Goal: Information Seeking & Learning: Learn about a topic

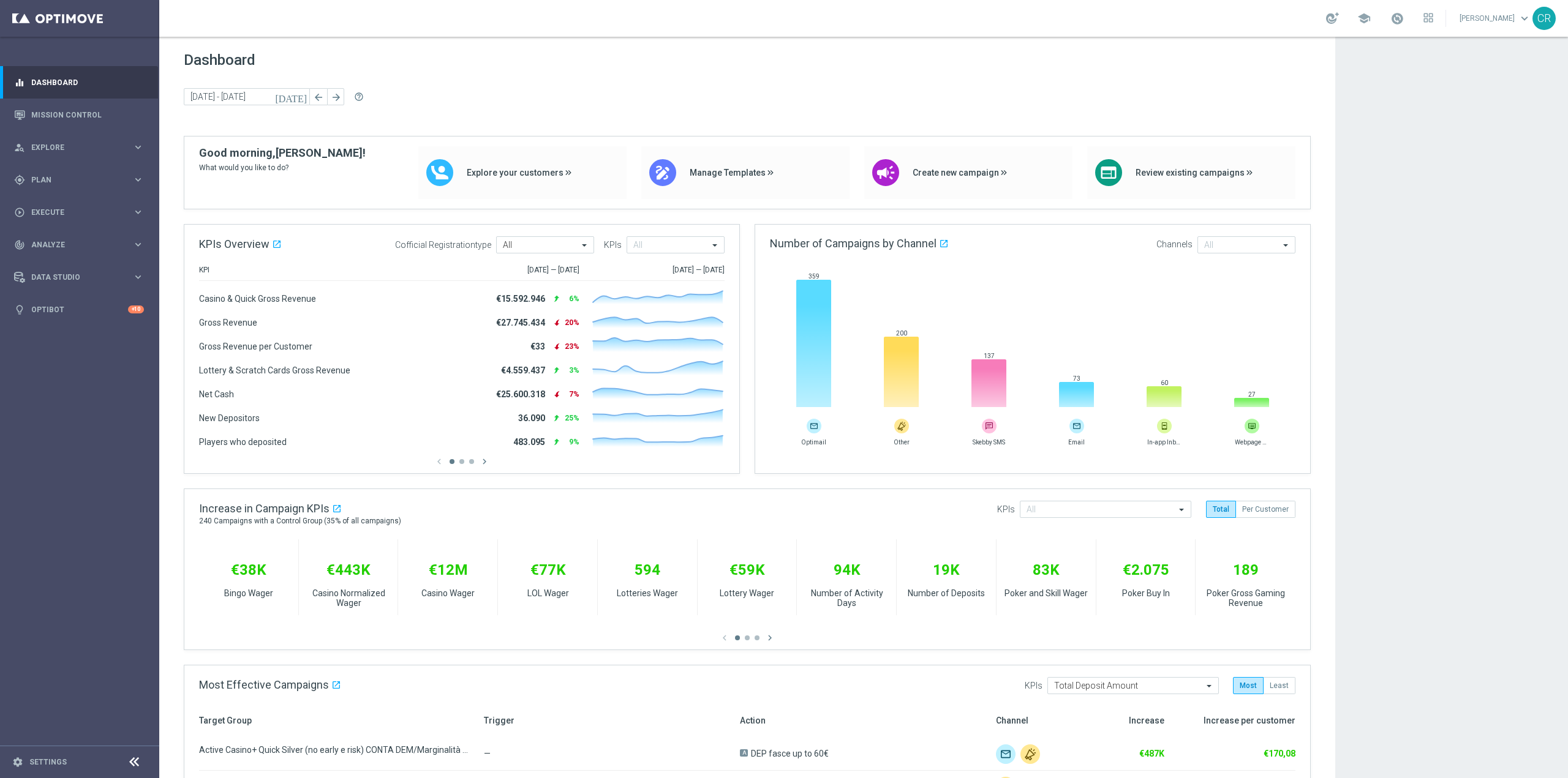
click at [1372, 10] on div "school" at bounding box center [1380, 19] width 107 height 21
click at [1389, 26] on link at bounding box center [1397, 19] width 16 height 20
click at [67, 120] on link "Mission Control" at bounding box center [88, 115] width 112 height 33
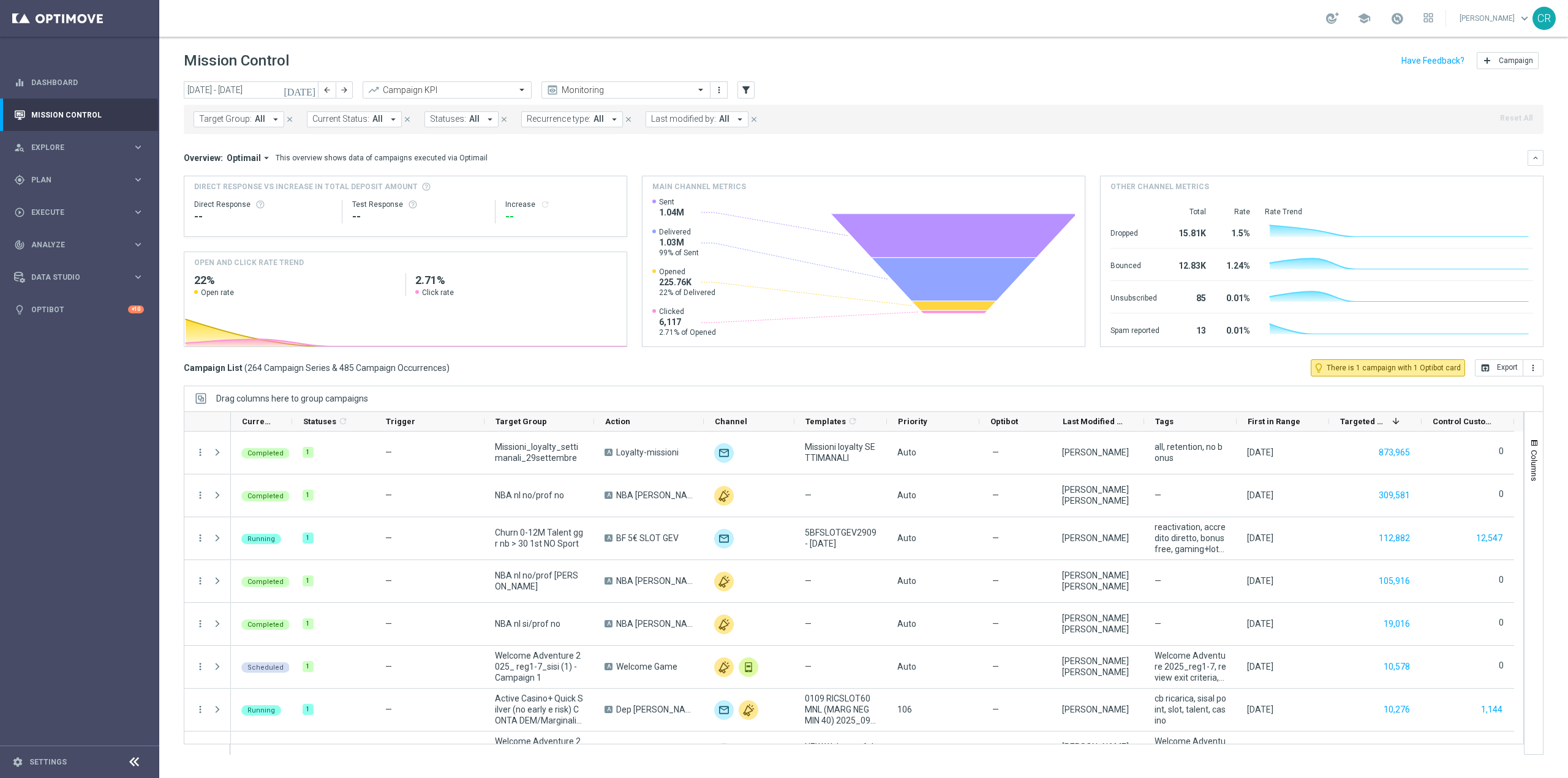
click at [311, 88] on icon "[DATE]" at bounding box center [300, 90] width 33 height 11
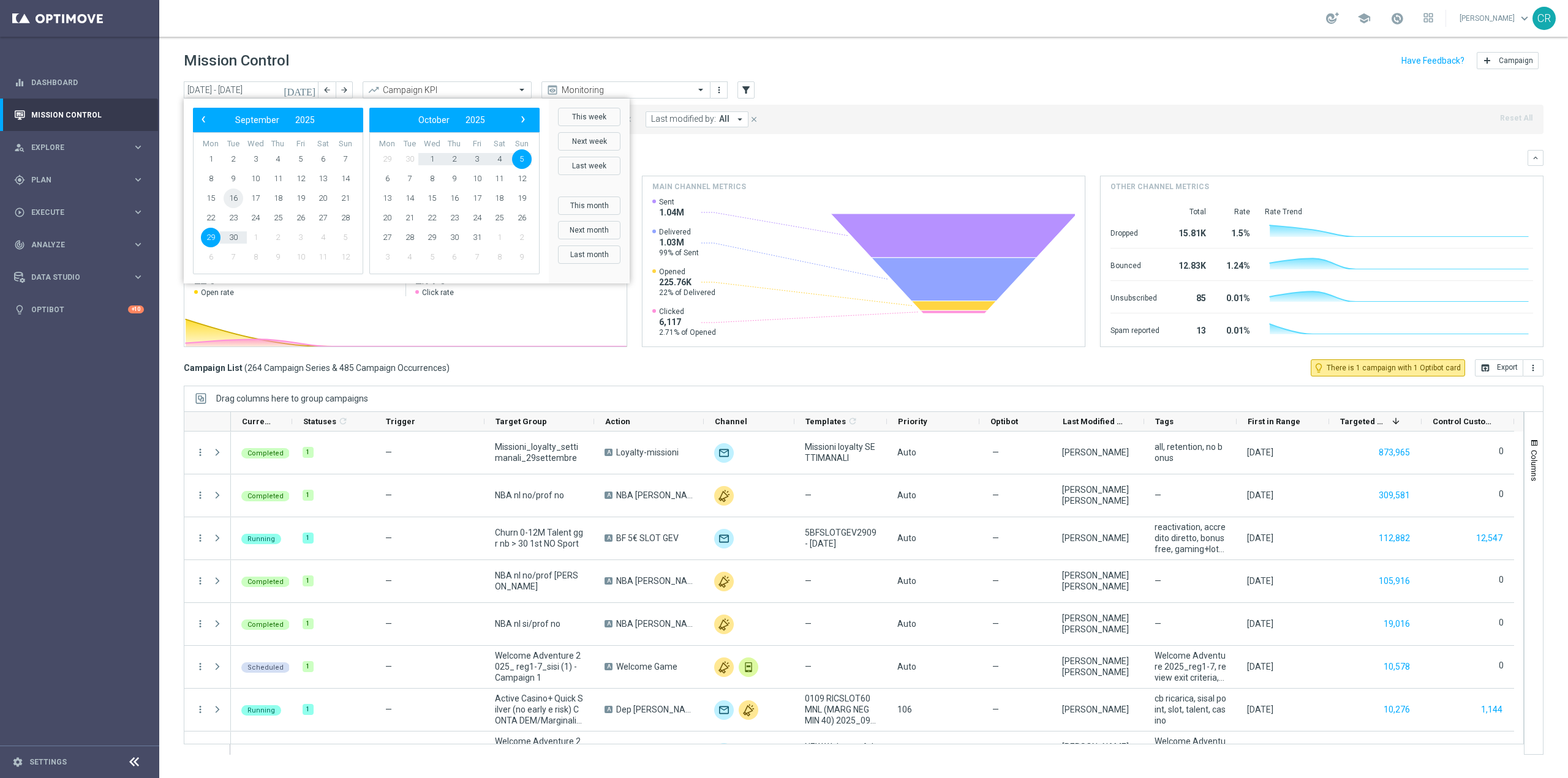
click at [230, 200] on span "16" at bounding box center [234, 198] width 20 height 20
click at [208, 215] on span "22" at bounding box center [211, 218] width 20 height 20
type input "[DATE] - [DATE]"
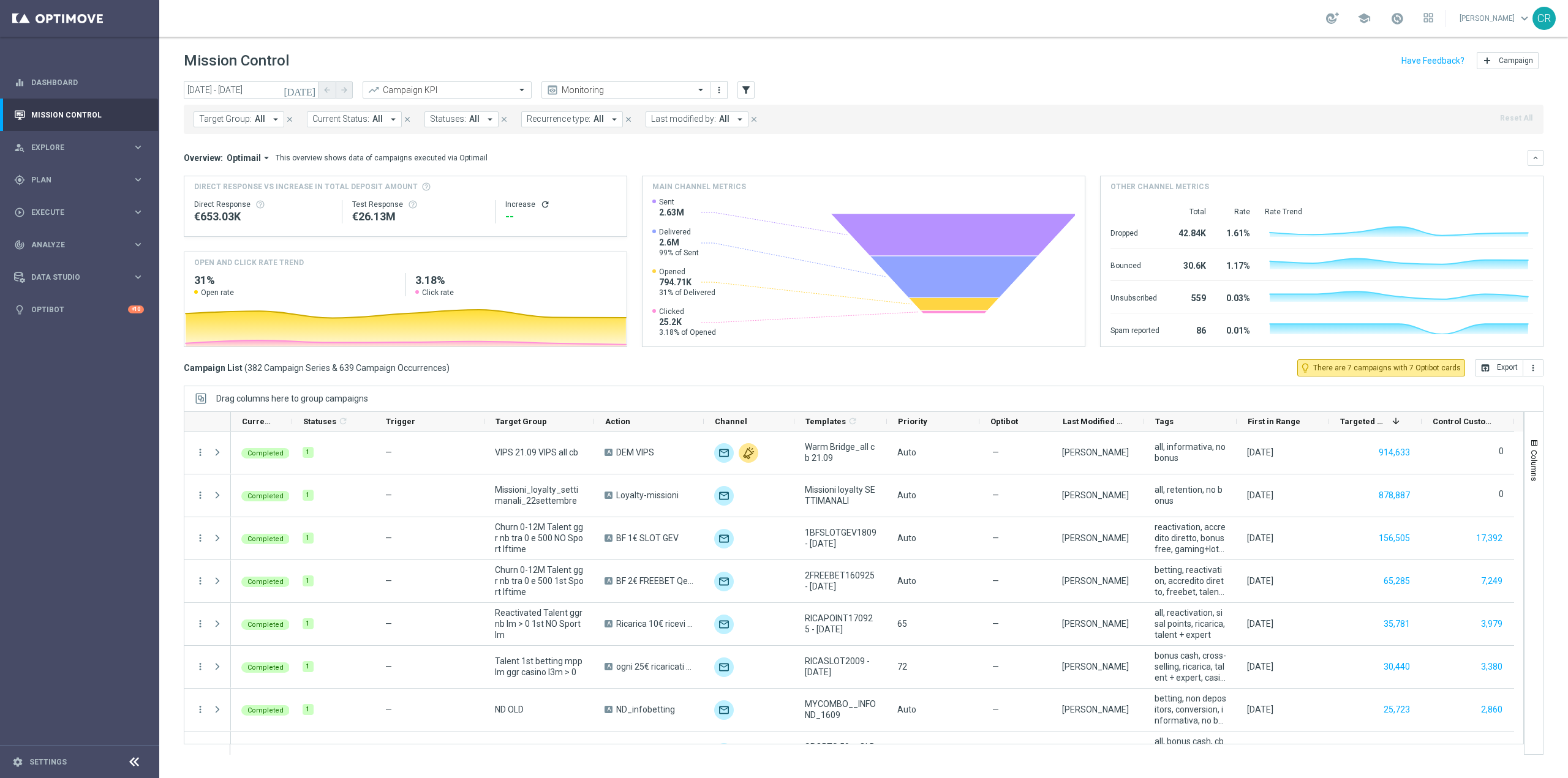
click at [247, 119] on span "Target Group:" at bounding box center [225, 119] width 53 height 10
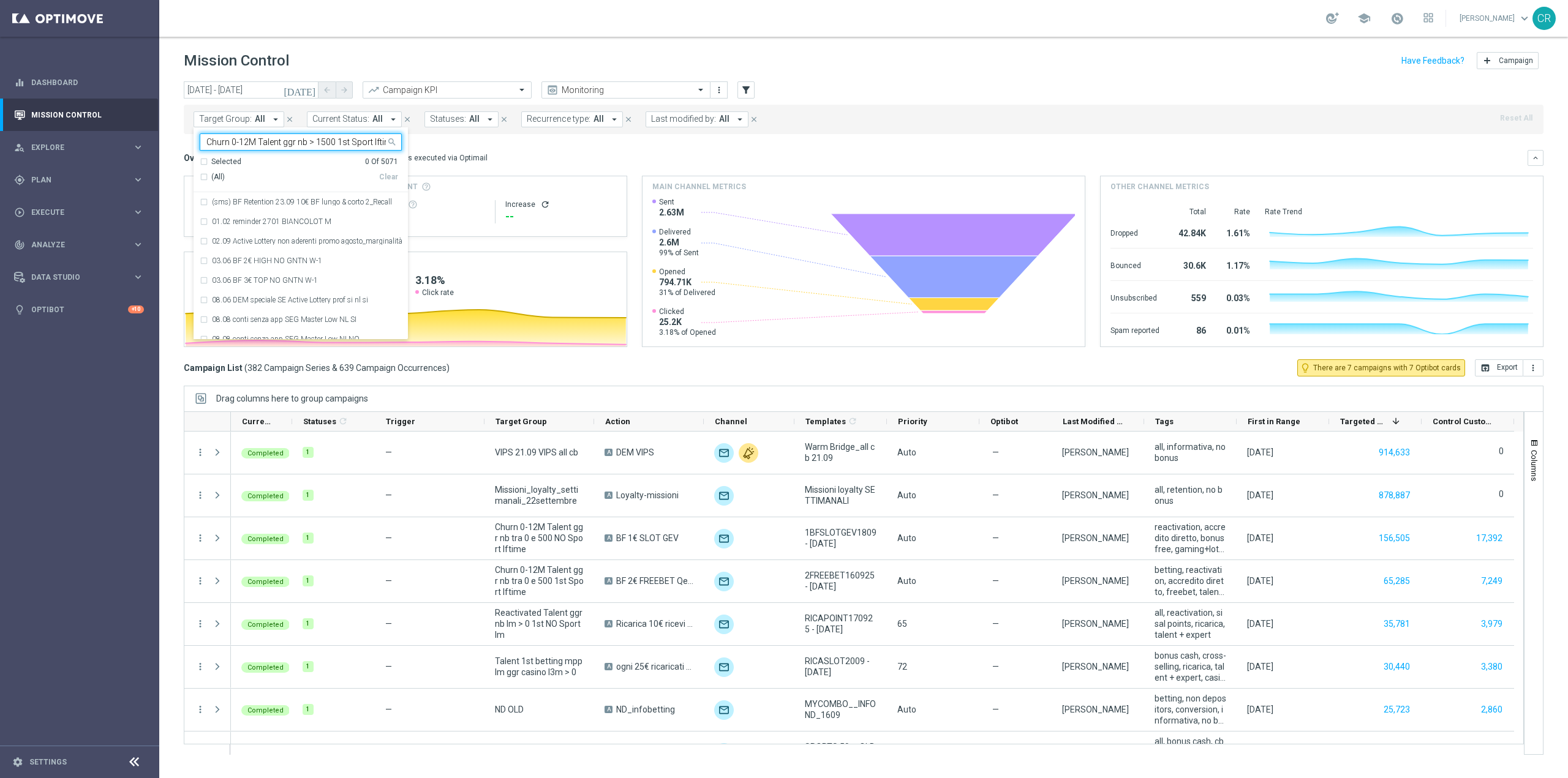
scroll to position [0, 8]
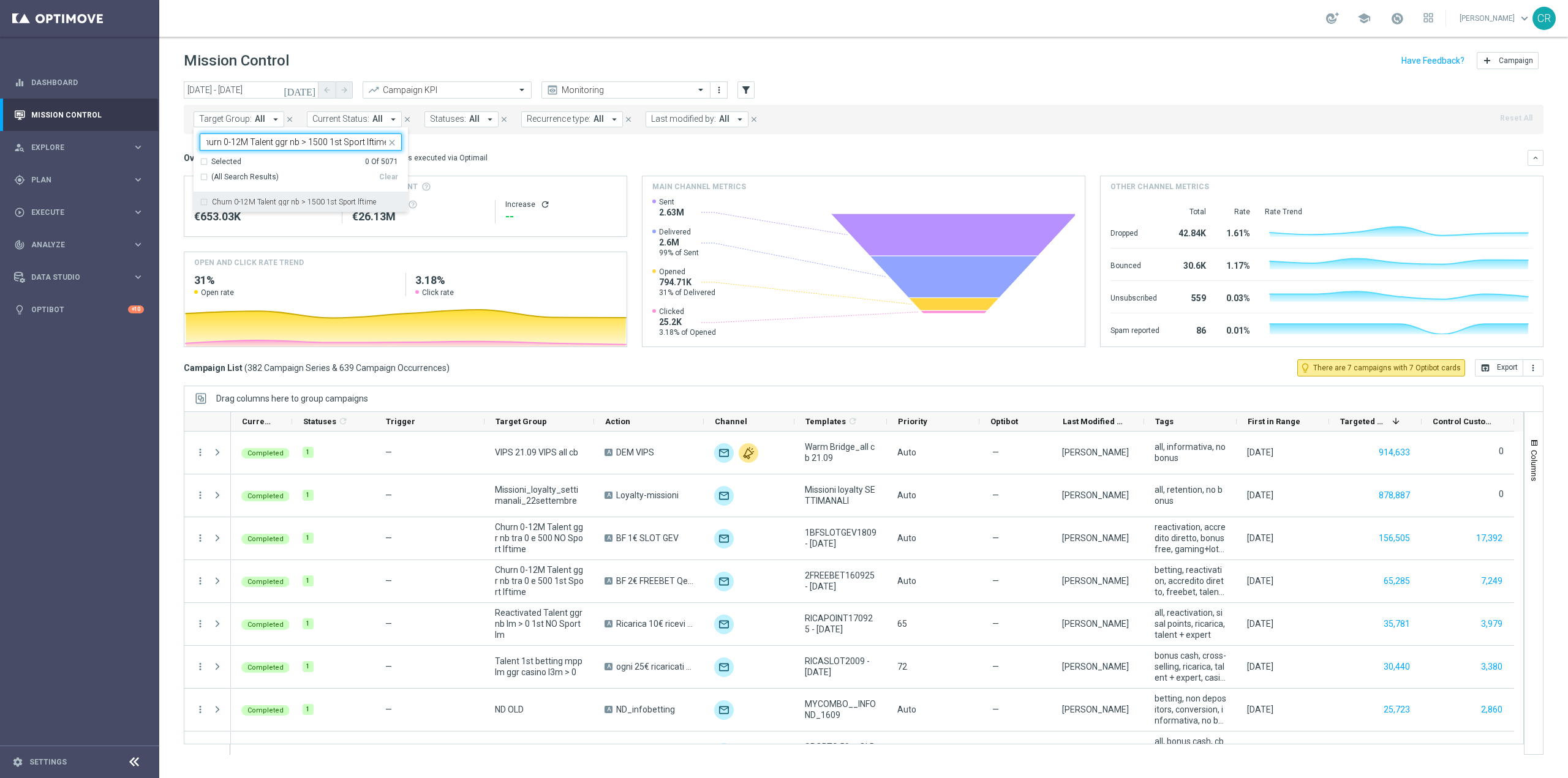
click at [314, 198] on label "Churn 0-12M Talent ggr nb > 1500 1st Sport lftime" at bounding box center [294, 202] width 164 height 7
type input "Churn 0-12M Talent ggr nb > 1500 1st Sport lftime"
click at [514, 156] on div "Overview: Optimail arrow_drop_down This overview shows data of campaigns execut…" at bounding box center [856, 158] width 1344 height 11
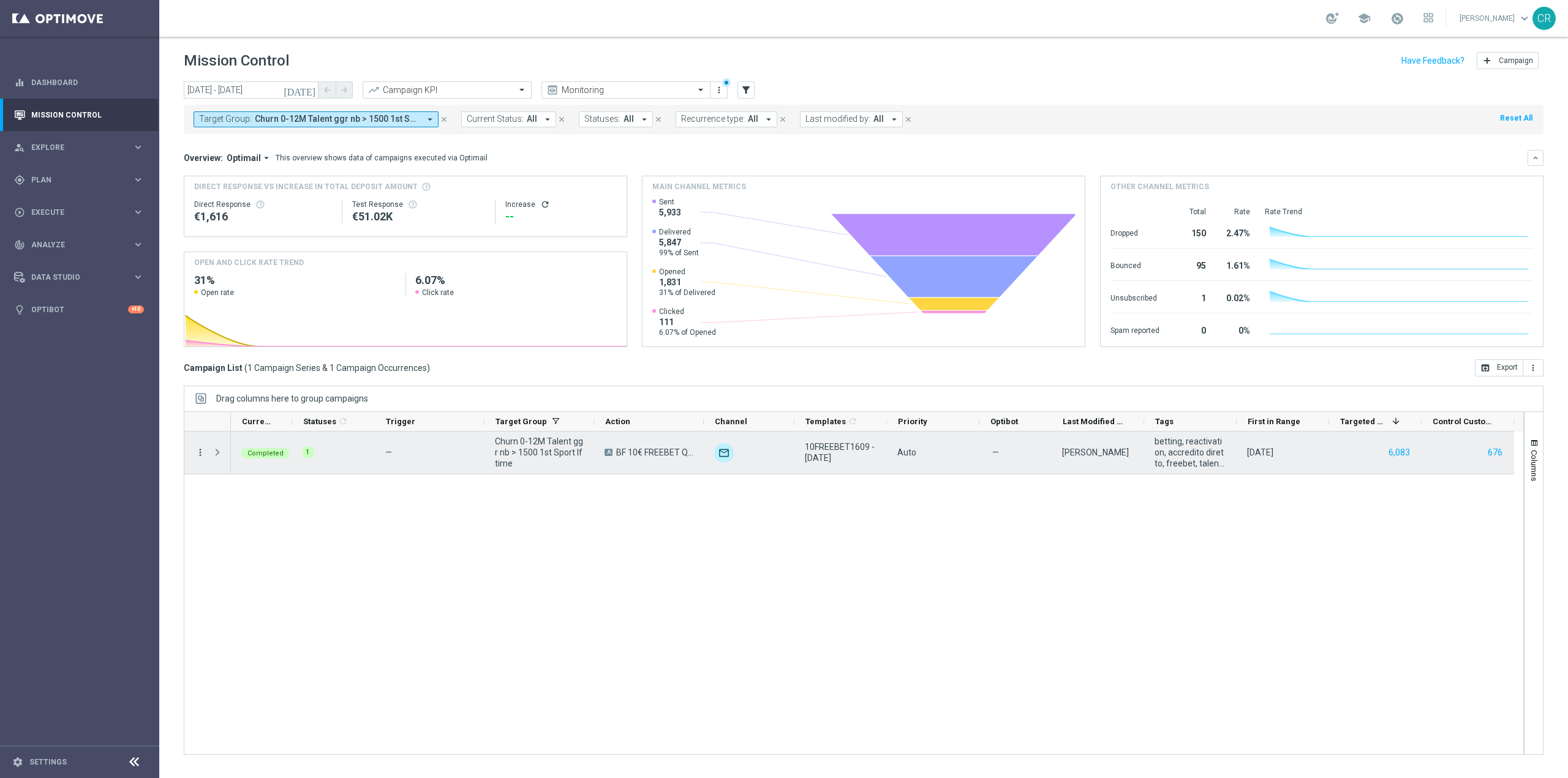
click at [199, 451] on icon "more_vert" at bounding box center [200, 453] width 11 height 11
click at [238, 524] on span "Go to Campaign Analysis" at bounding box center [268, 529] width 88 height 9
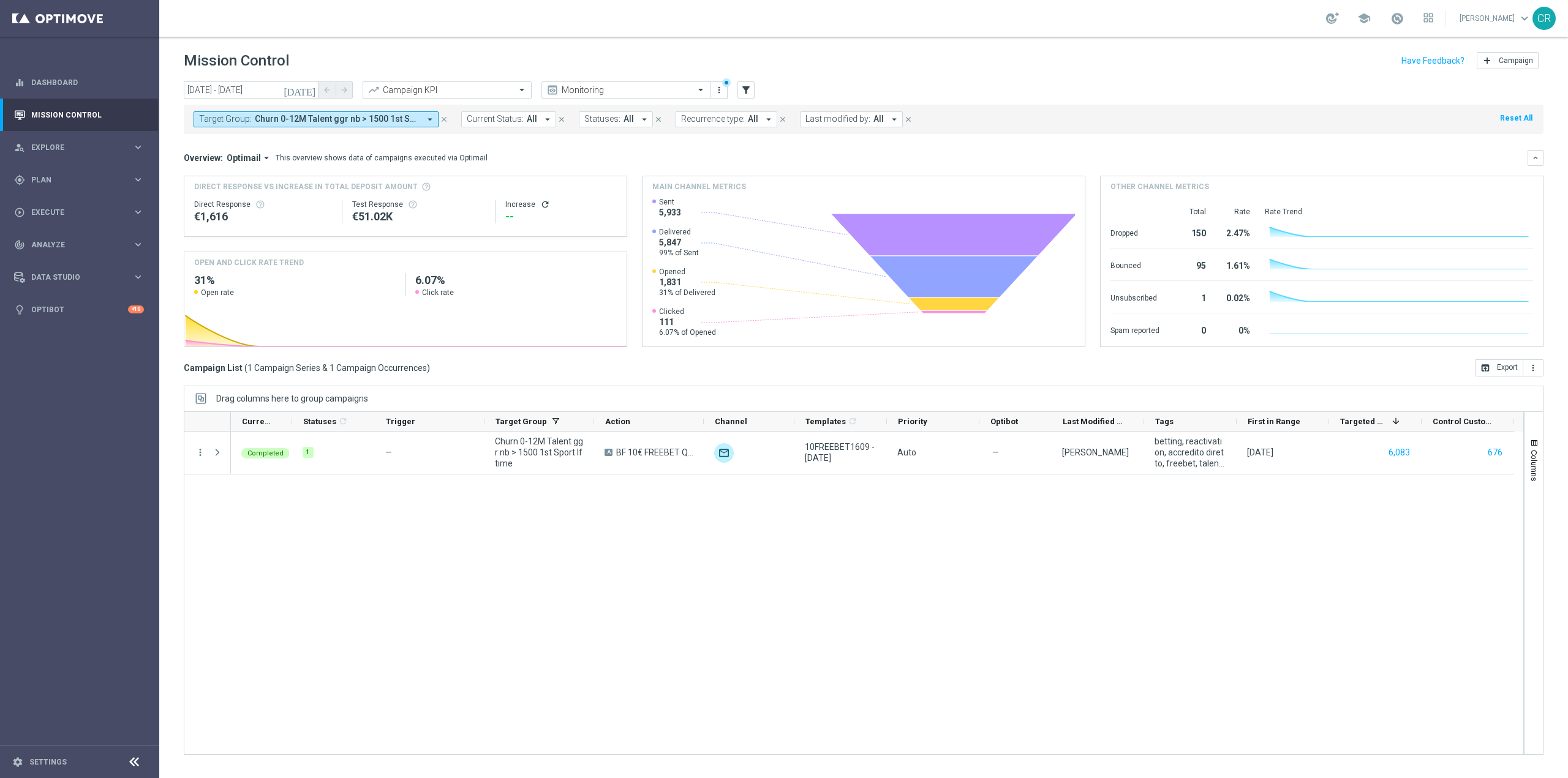
click at [377, 112] on button "Target Group: Churn 0-12M Talent ggr nb > 1500 1st Sport lftime arrow_drop_down" at bounding box center [316, 119] width 245 height 16
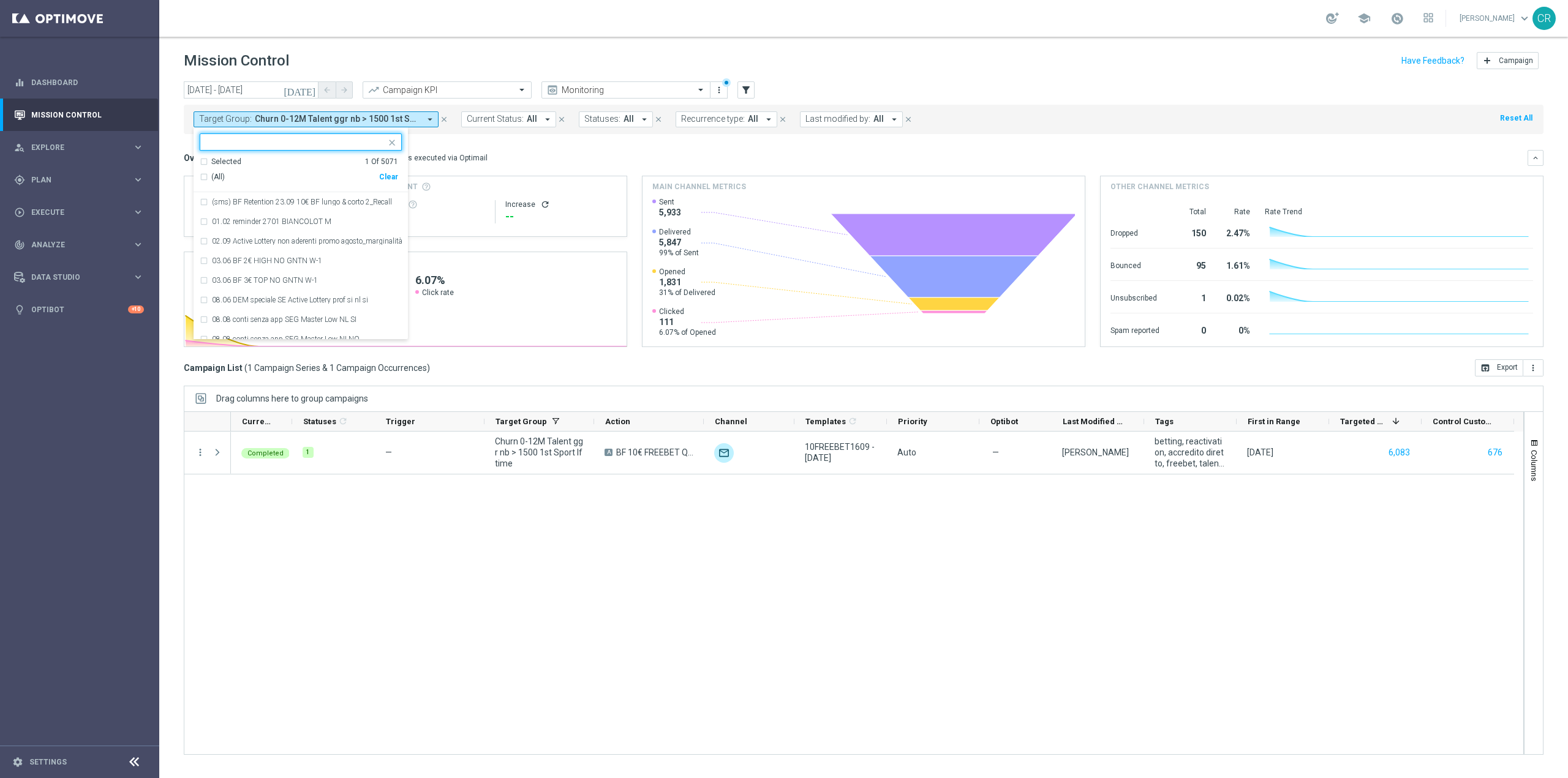
click at [0, 0] on div "Clear" at bounding box center [0, 0] width 0 height 0
click at [308, 141] on input "text" at bounding box center [296, 142] width 180 height 10
paste input "Churn 0-12M Talent ggr nb tra 500 e 1500 1st Sport lftime"
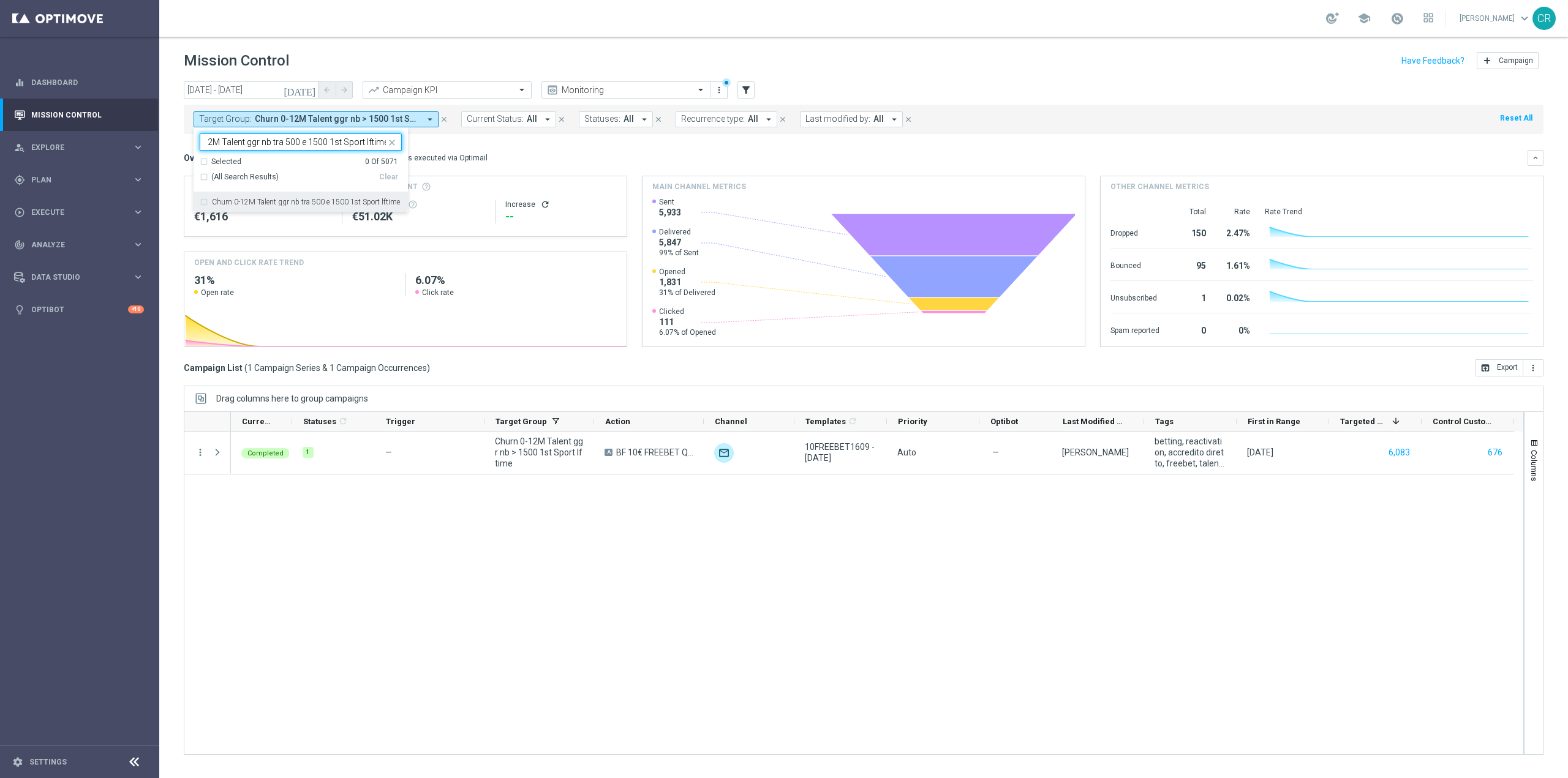
click at [298, 196] on div "Churn 0-12M Talent ggr nb tra 500 e 1500 1st Sport lftime" at bounding box center [300, 202] width 202 height 20
type input "Churn 0-12M Talent ggr nb tra 500 e 1500 1st Sport lftime"
click at [577, 151] on div "Overview: Optimail arrow_drop_down This overview shows data of campaigns execut…" at bounding box center [863, 158] width 1360 height 16
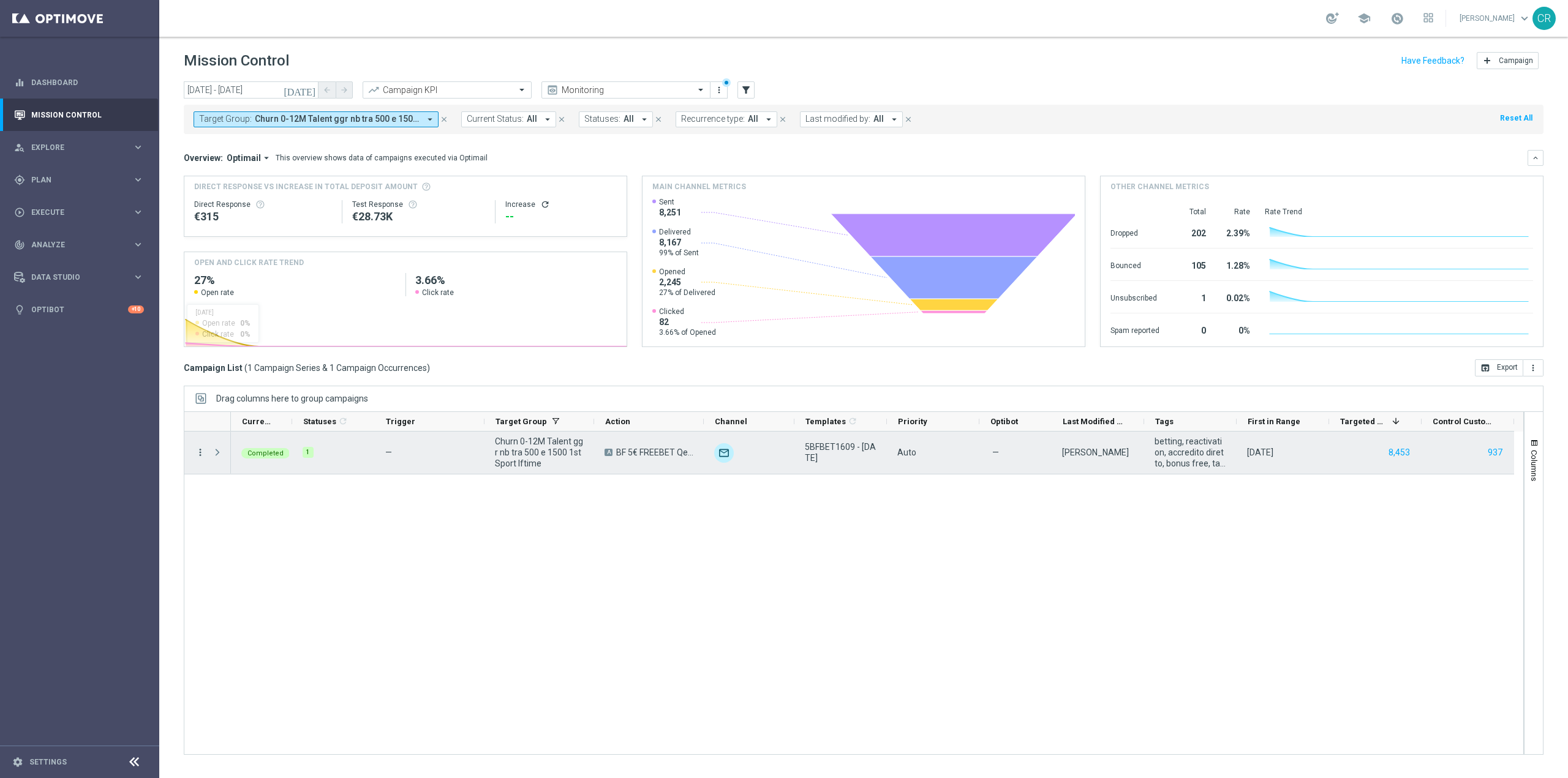
click at [202, 453] on icon "more_vert" at bounding box center [200, 453] width 11 height 11
click at [251, 529] on span "Go to Campaign Analysis" at bounding box center [268, 529] width 88 height 9
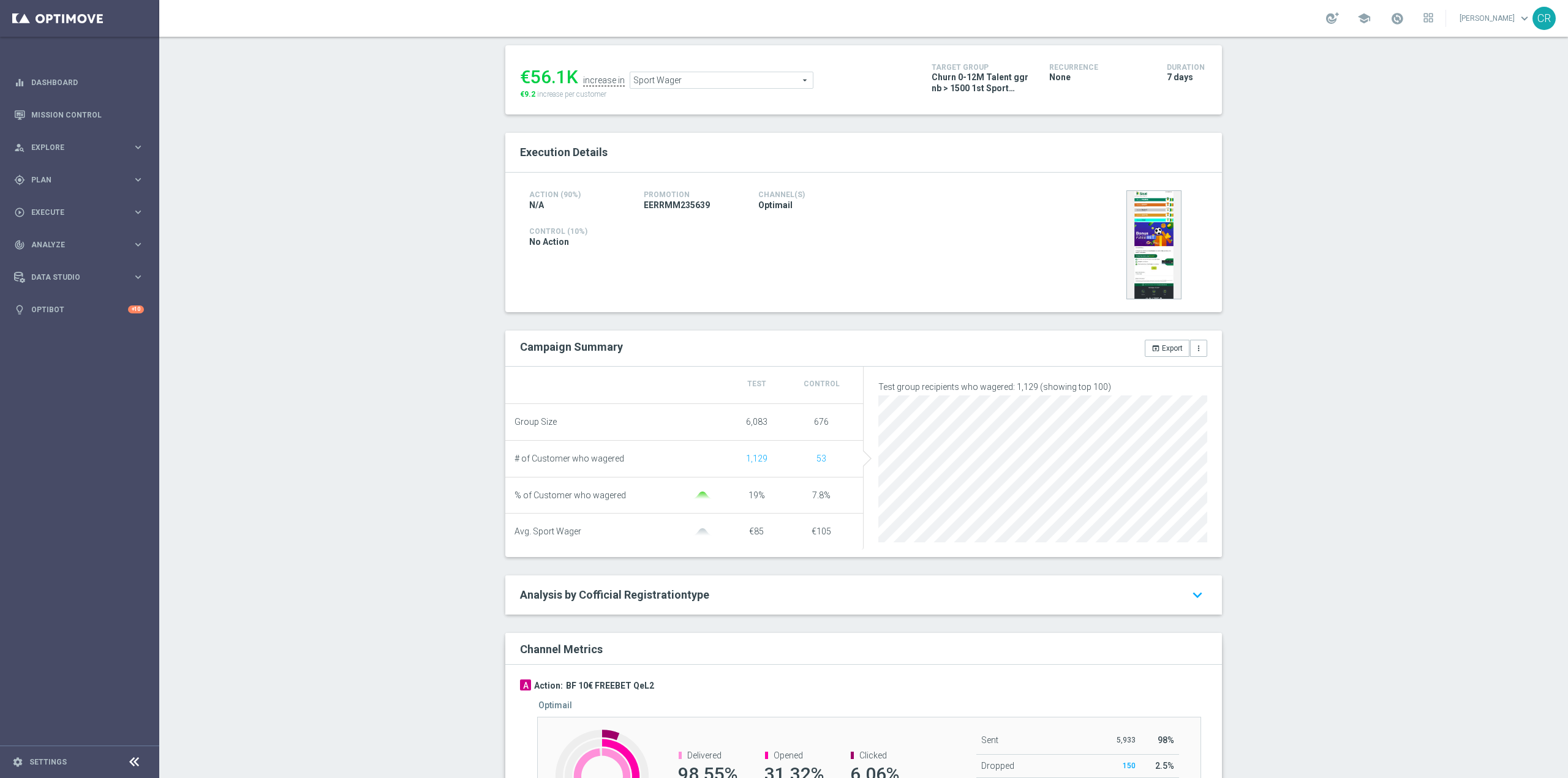
scroll to position [160, 0]
click at [691, 72] on span "Sport Wager" at bounding box center [721, 77] width 182 height 16
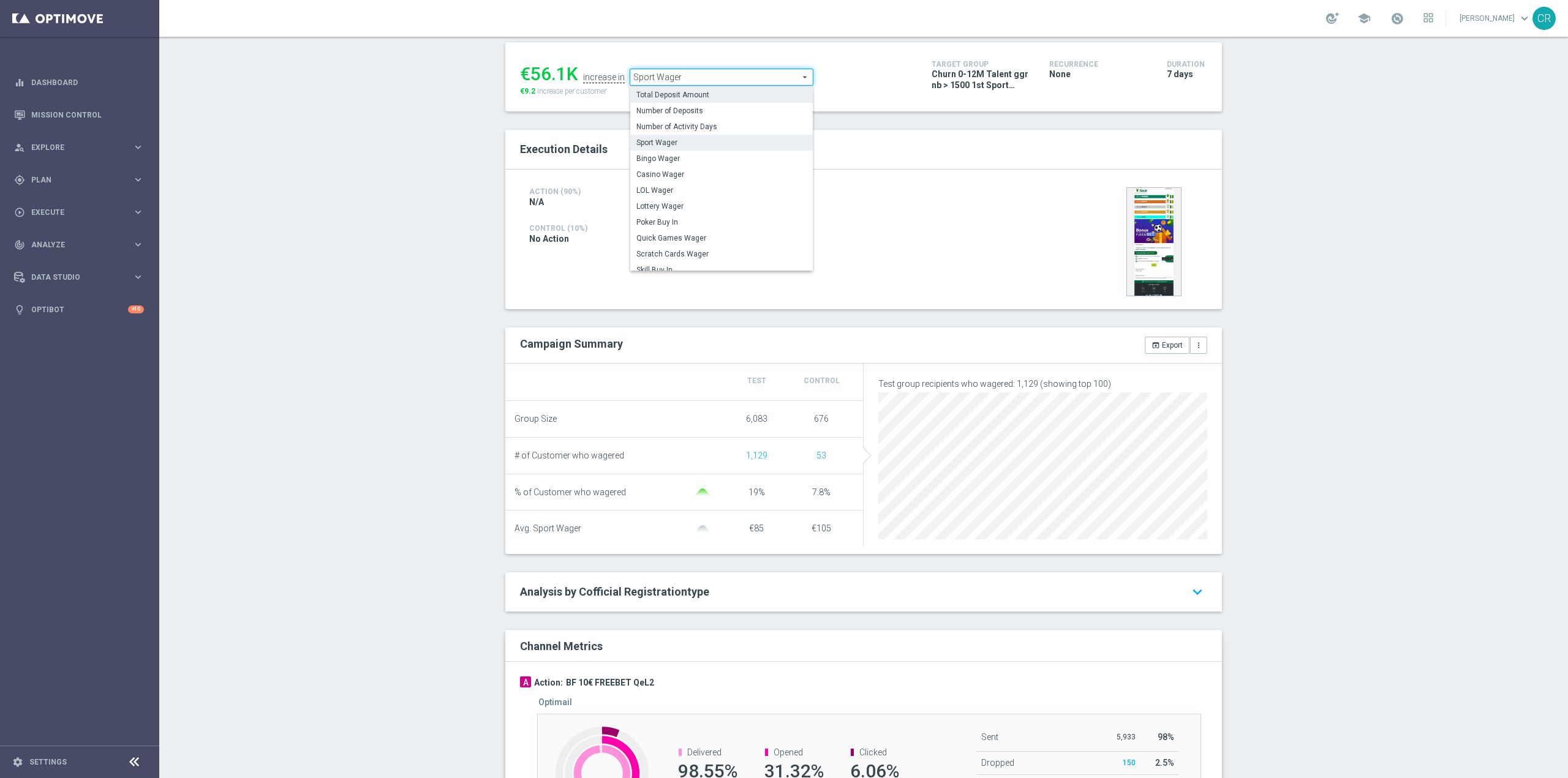
click at [692, 90] on label "Total Deposit Amount" at bounding box center [721, 95] width 182 height 16
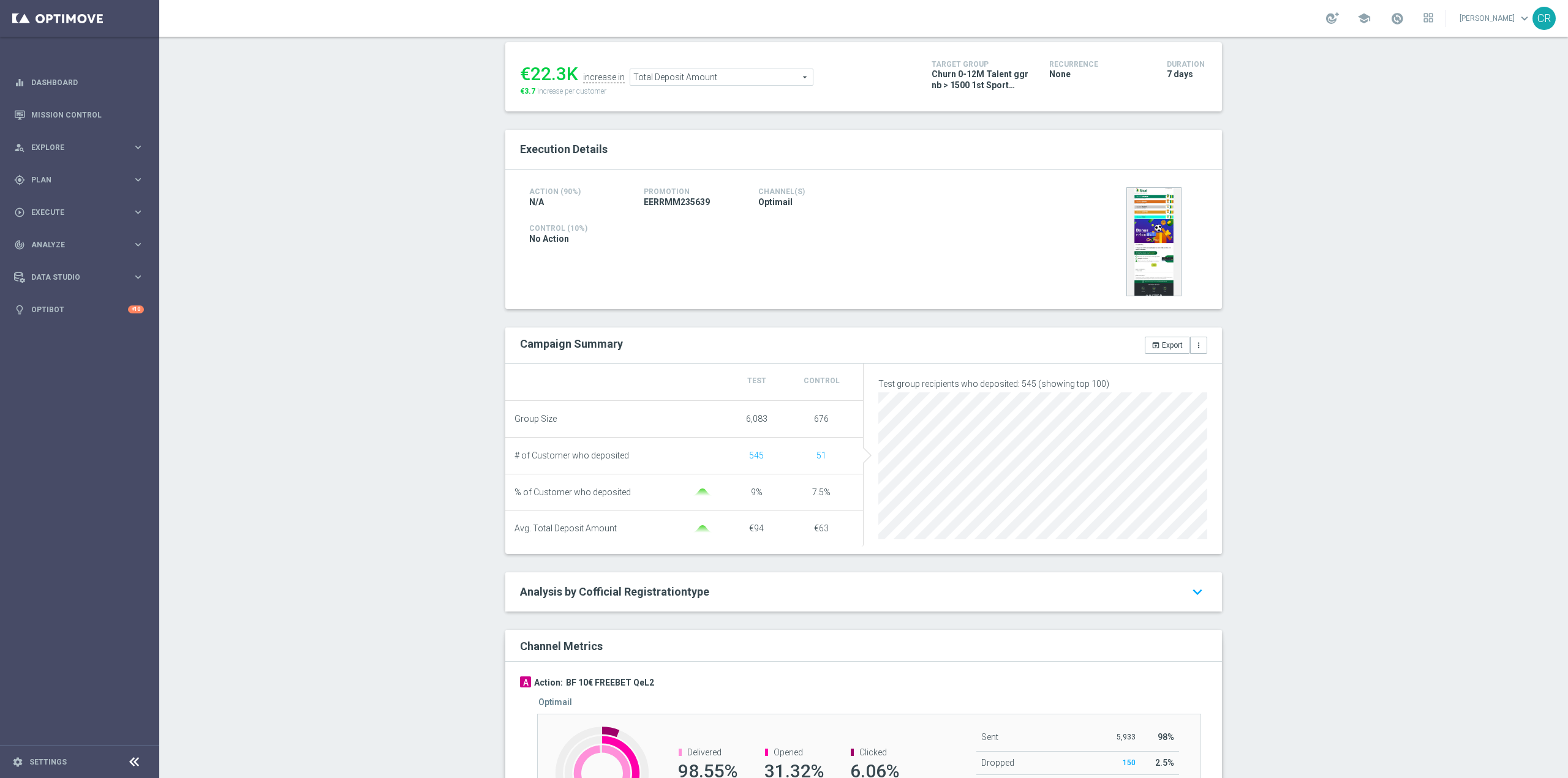
click at [707, 76] on span "Total Deposit Amount" at bounding box center [721, 77] width 182 height 16
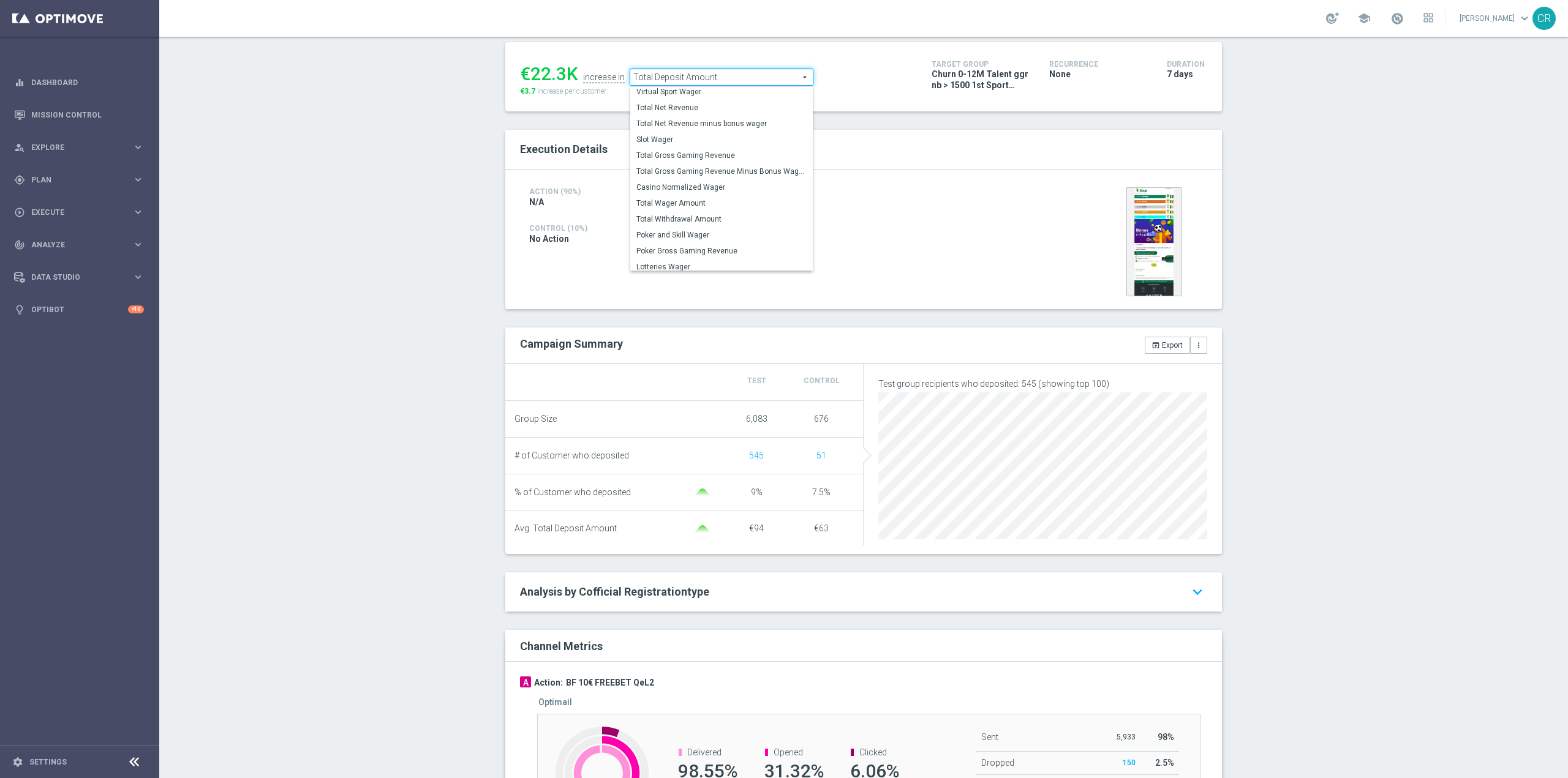
scroll to position [191, 0]
click at [694, 196] on span "Total Wager Amount" at bounding box center [722, 199] width 171 height 10
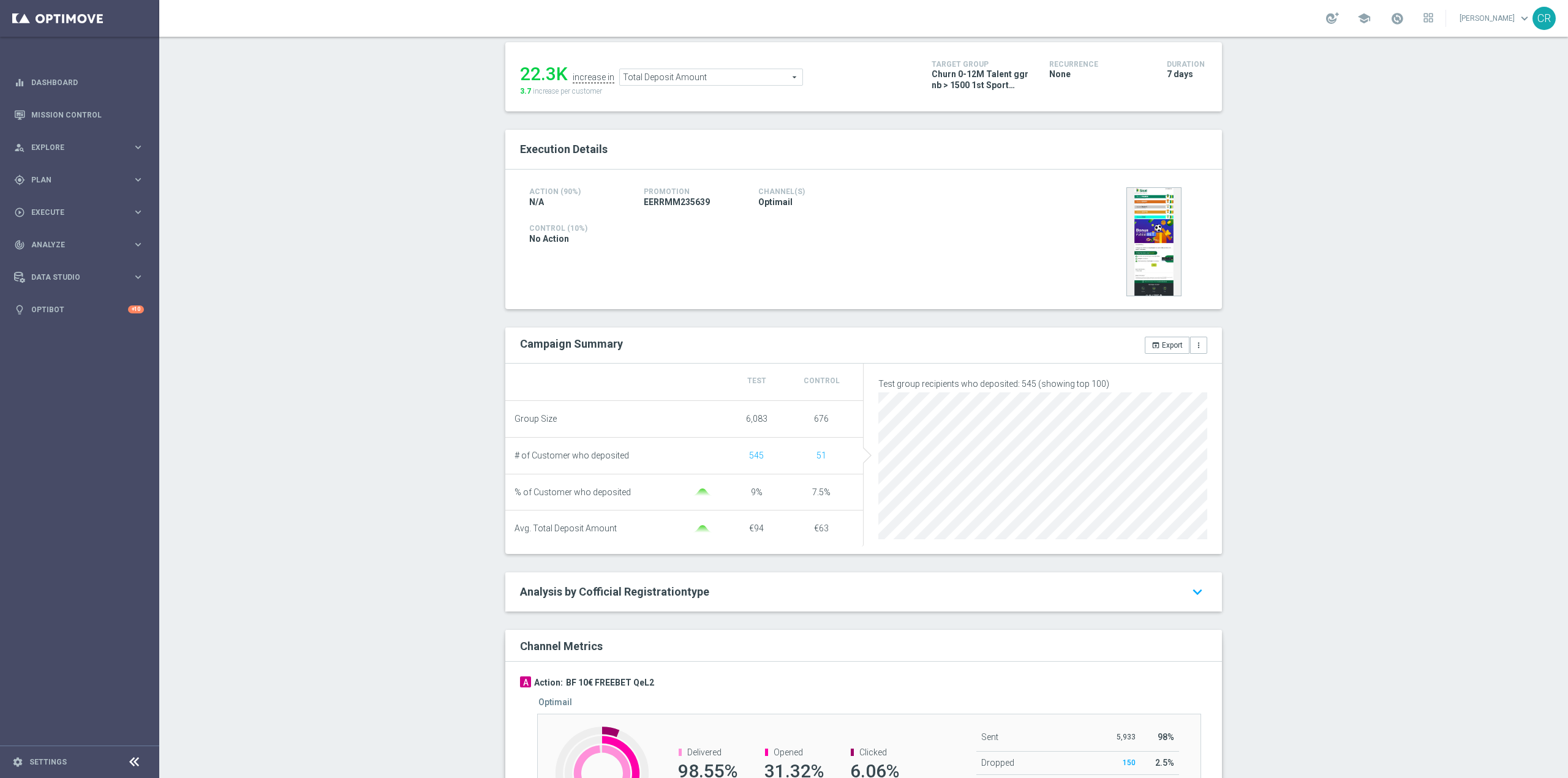
type input "Total Wager Amount"
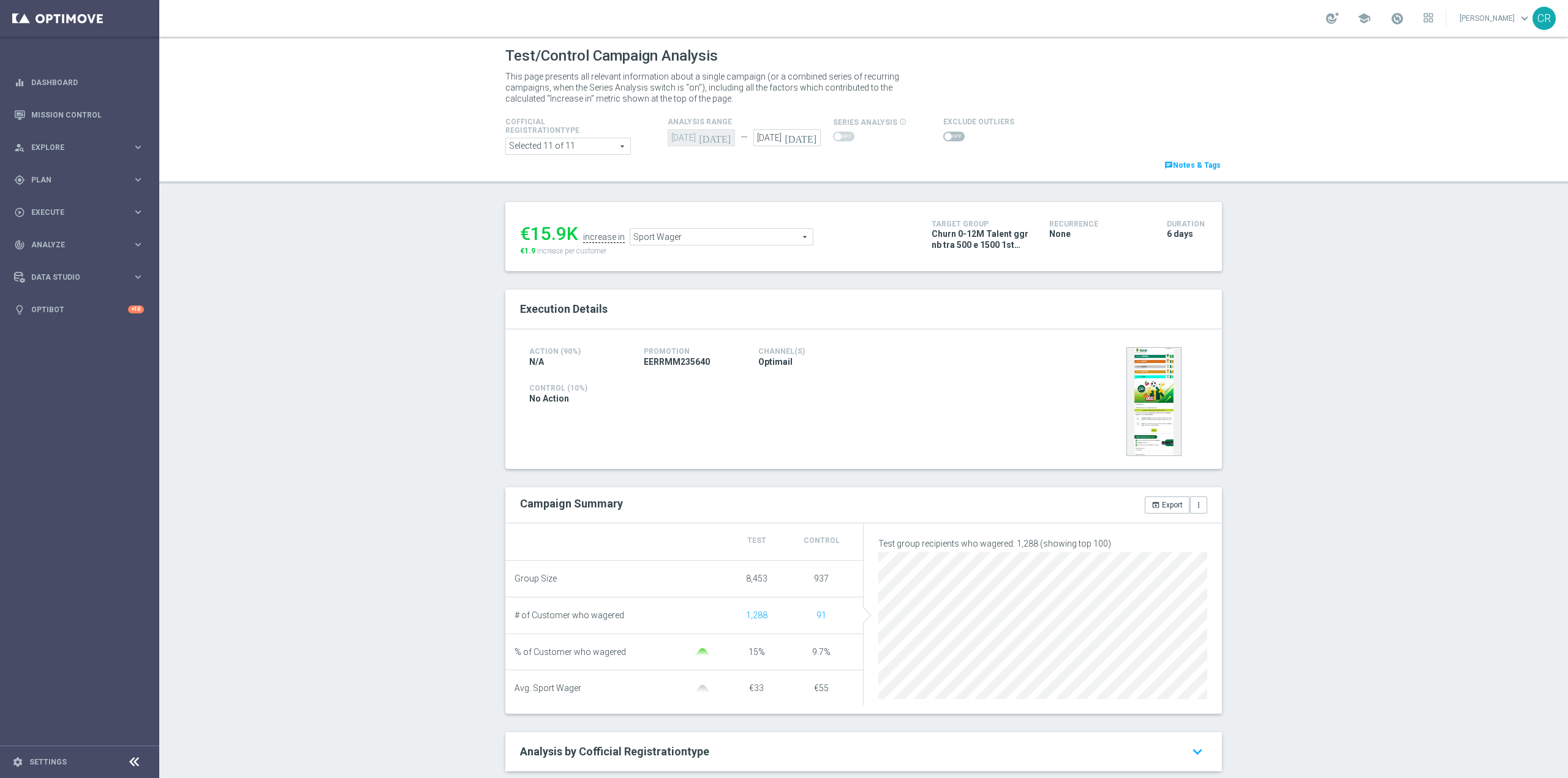
click at [805, 140] on icon "[DATE]" at bounding box center [803, 136] width 36 height 14
click at [773, 269] on span "22" at bounding box center [780, 266] width 20 height 20
type input "[DATE]"
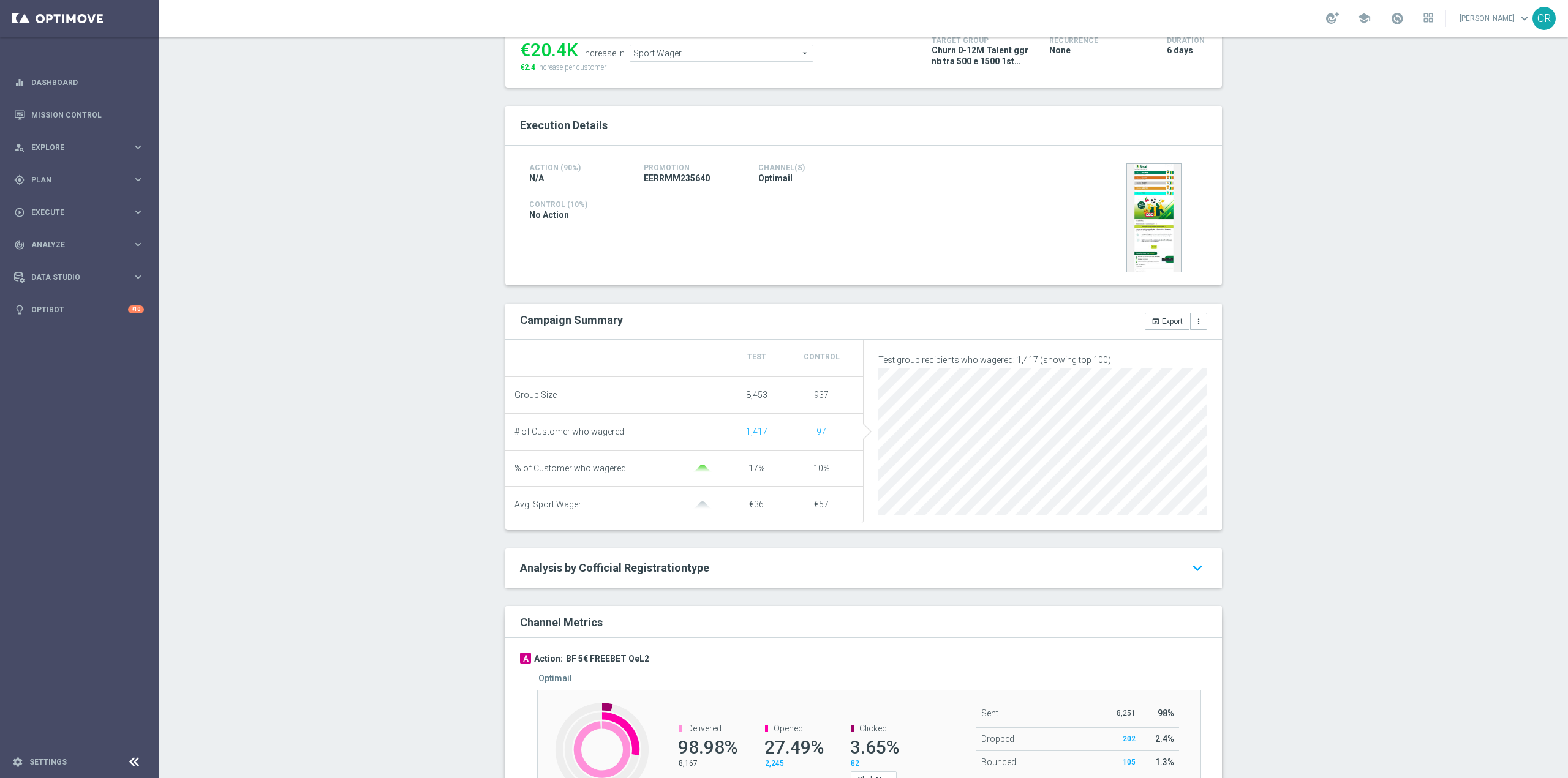
scroll to position [294, 0]
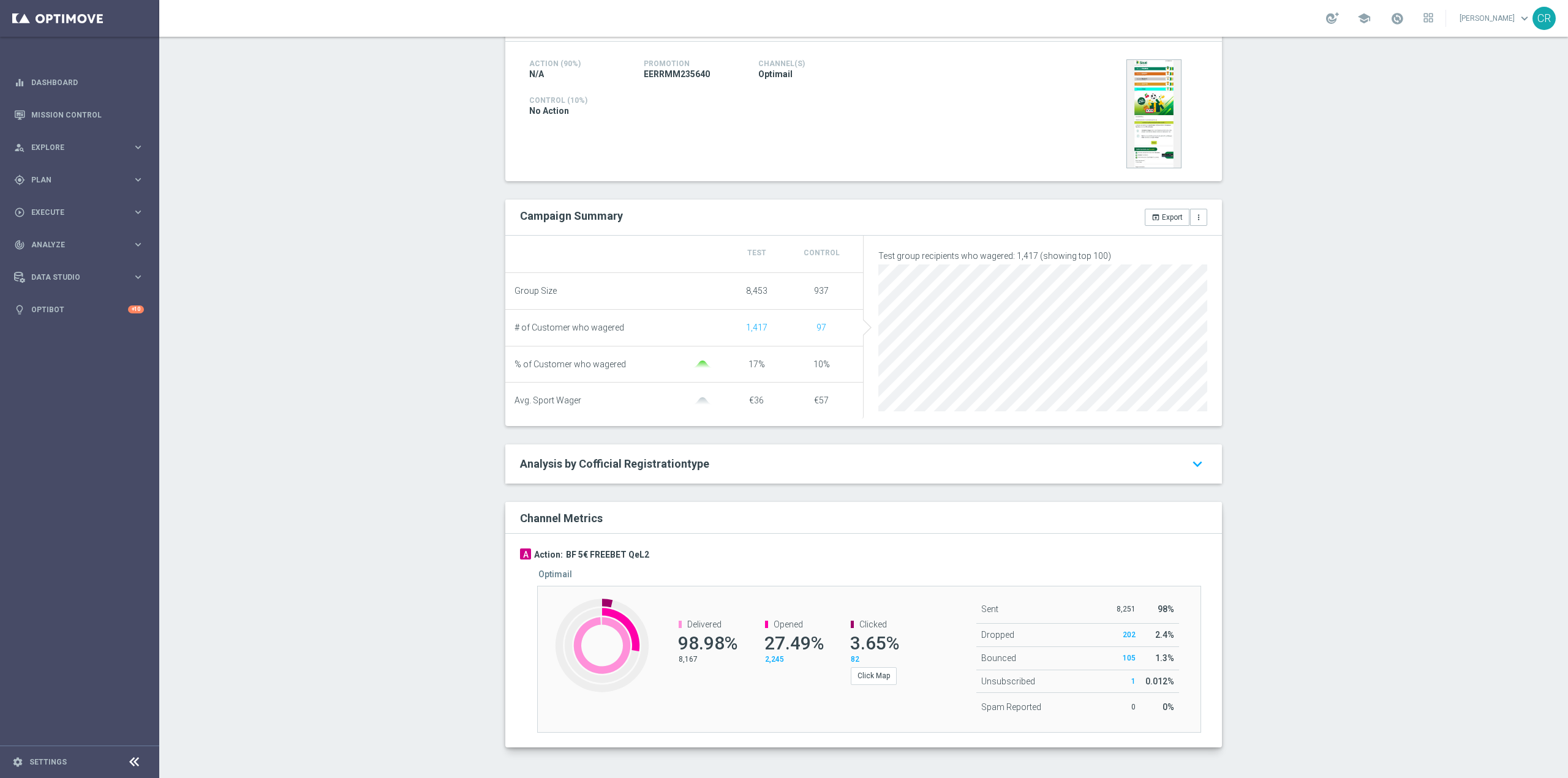
click at [302, 380] on div "Test/Control Campaign Analysis This page presents all relevant information abou…" at bounding box center [864, 407] width 1409 height 742
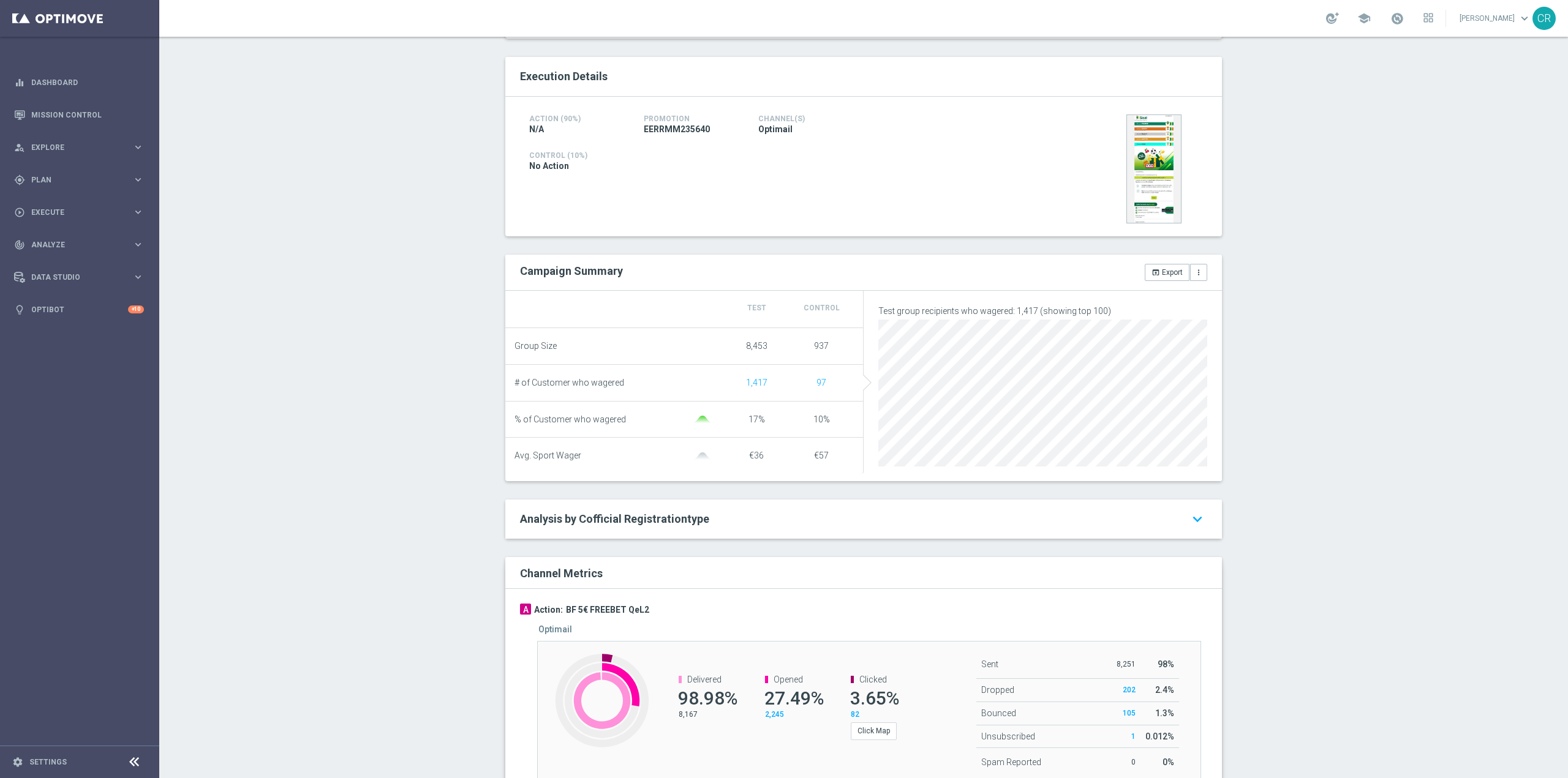
scroll to position [49, 0]
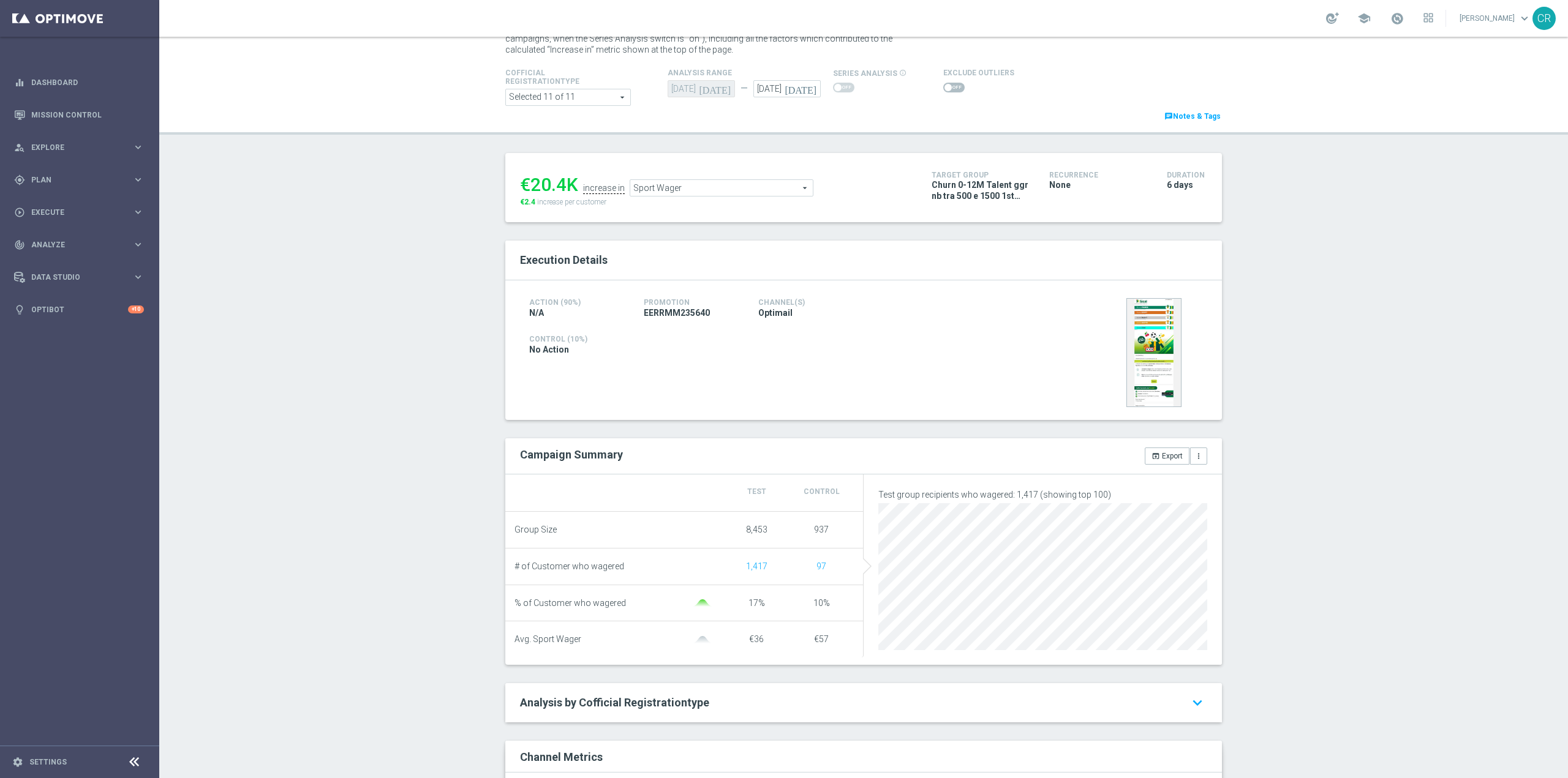
click at [772, 193] on span "Sport Wager" at bounding box center [721, 188] width 182 height 16
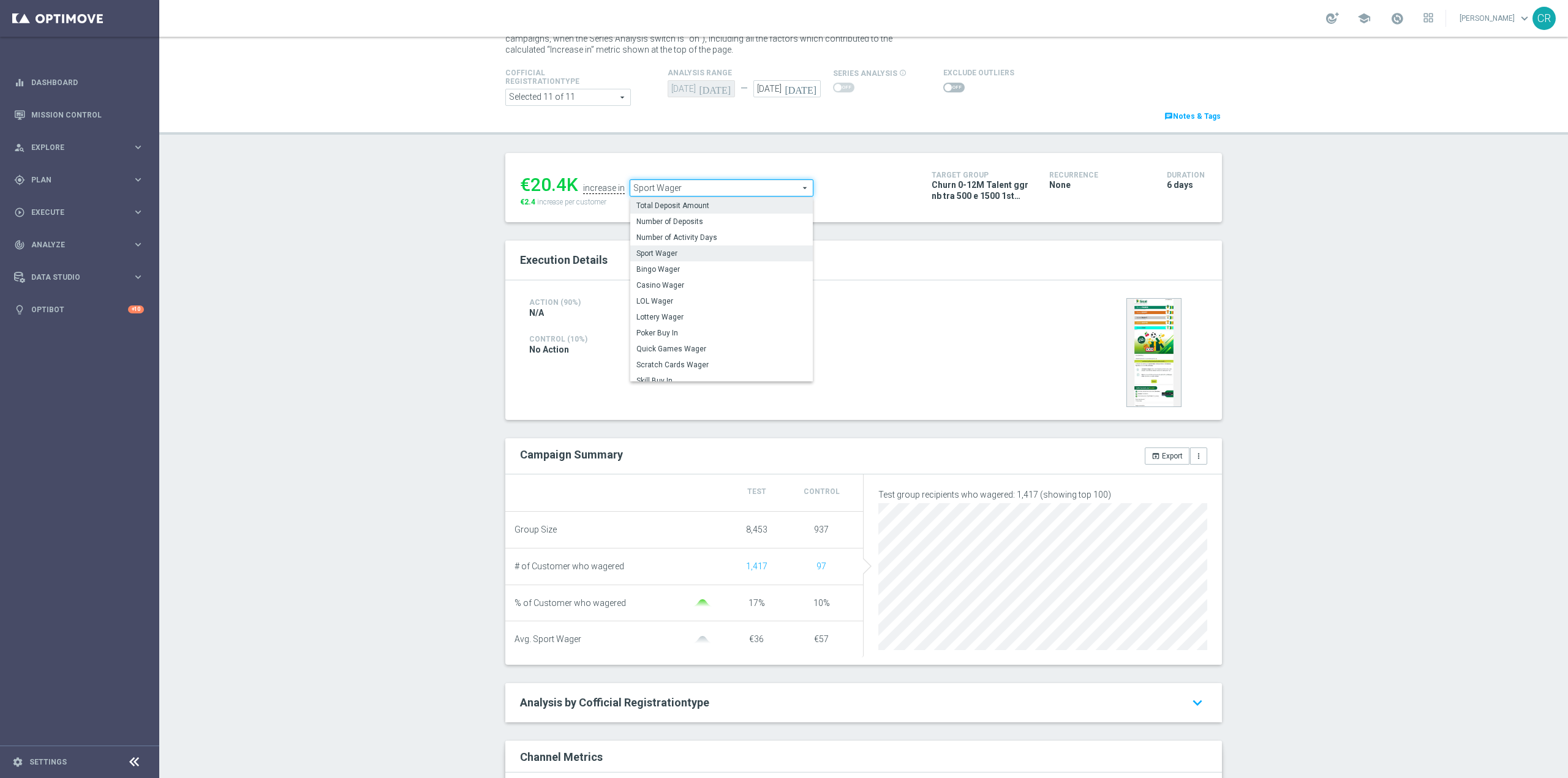
click at [732, 206] on span "Total Deposit Amount" at bounding box center [722, 206] width 171 height 10
type input "Total Deposit Amount"
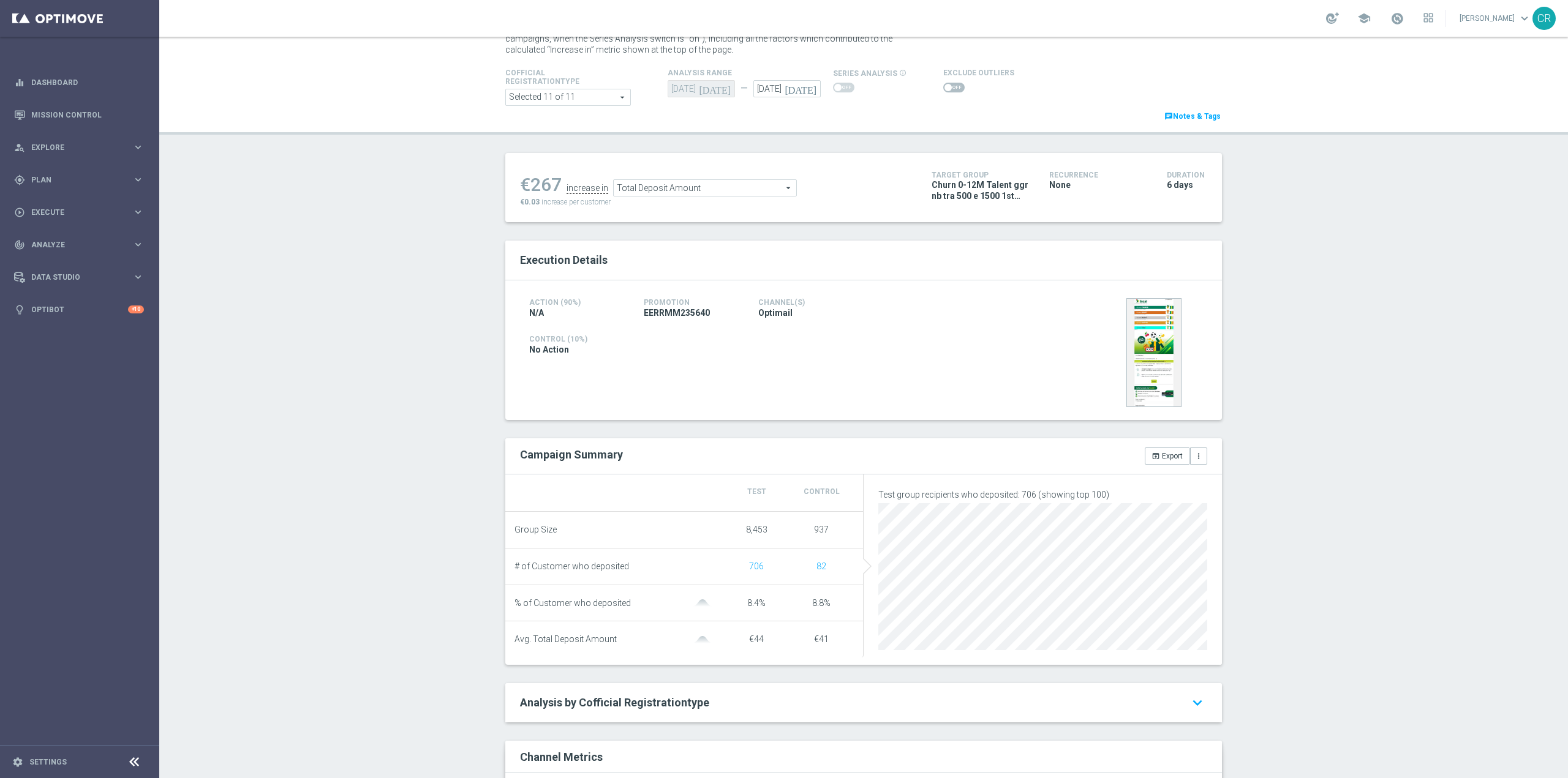
click at [943, 83] on span at bounding box center [954, 88] width 22 height 10
click at [943, 83] on input "checkbox" at bounding box center [954, 88] width 22 height 10
click at [731, 187] on span "Total Deposit Amount" at bounding box center [717, 191] width 182 height 16
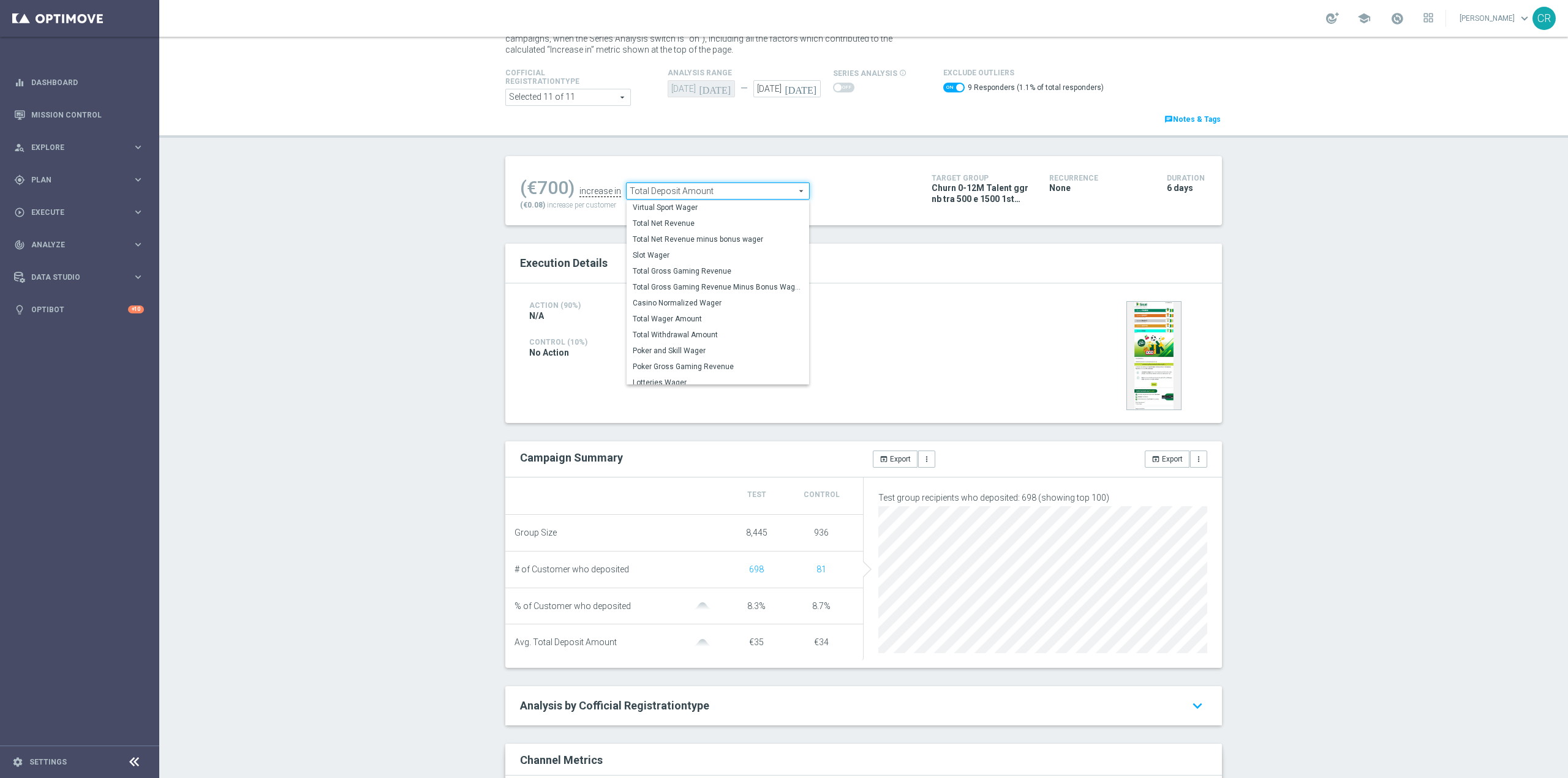
scroll to position [191, 0]
click at [714, 313] on span "Total Wager Amount" at bounding box center [718, 313] width 171 height 10
checkbox input "false"
type input "Total Wager Amount"
